Goal: Navigation & Orientation: Understand site structure

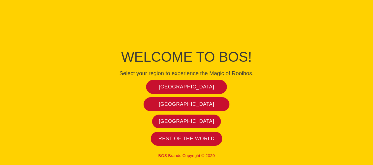
scroll to position [3, 0]
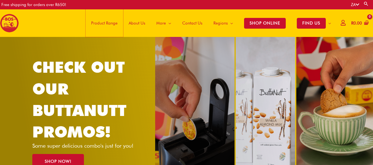
click at [114, 23] on span "Product Range" at bounding box center [104, 23] width 26 height 17
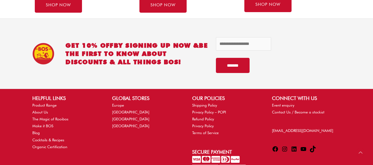
scroll to position [496, 0]
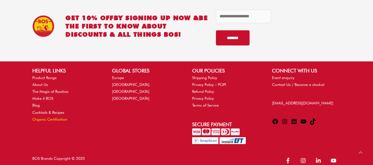
click at [49, 120] on link "Organic Certification" at bounding box center [49, 119] width 35 height 4
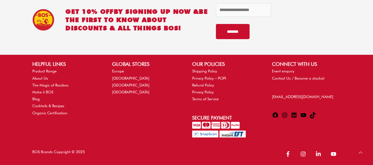
scroll to position [170, 0]
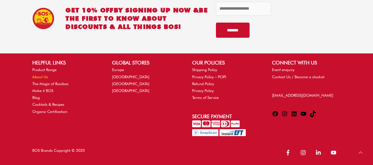
click at [44, 76] on link "About Us" at bounding box center [40, 77] width 16 height 4
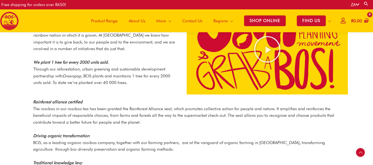
scroll to position [631, 0]
